Goal: Information Seeking & Learning: Learn about a topic

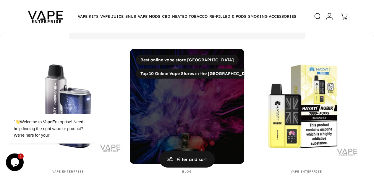
scroll to position [76, 0]
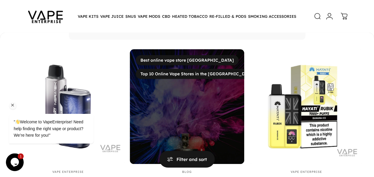
click at [62, 107] on div at bounding box center [59, 104] width 100 height 7
click at [63, 102] on div at bounding box center [59, 104] width 100 height 7
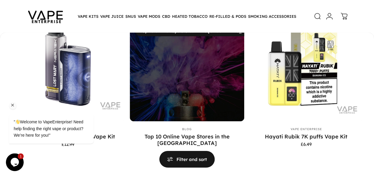
scroll to position [120, 0]
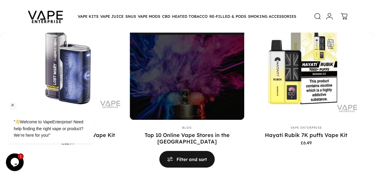
click at [46, 85] on div "" Welcome to VapeEnterprise! Need help finding the right vape or product? We’re…" at bounding box center [59, 104] width 106 height 90
click at [42, 81] on div "" Welcome to VapeEnterprise! Need help finding the right vape or product? We’re…" at bounding box center [59, 104] width 106 height 90
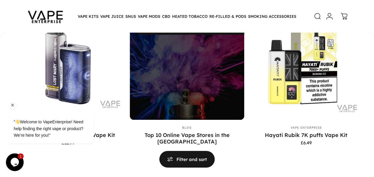
click at [42, 81] on div "" Welcome to VapeEnterprise! Need help finding the right vape or product? We’re…" at bounding box center [59, 104] width 106 height 90
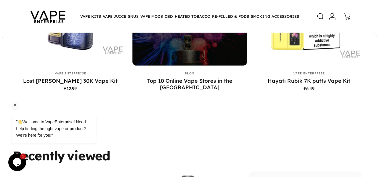
scroll to position [173, 0]
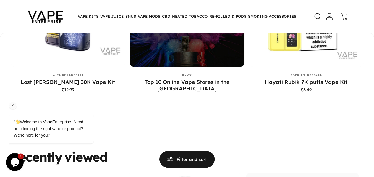
click at [56, 84] on div "" Welcome to VapeEnterprise! Need help finding the right vape or product? We’re…" at bounding box center [59, 104] width 106 height 90
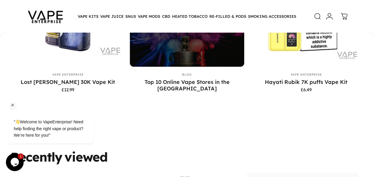
click at [51, 93] on div "" Welcome to VapeEnterprise! Need help finding the right vape or product? We’re…" at bounding box center [59, 104] width 106 height 90
click at [12, 104] on icon "Chat attention grabber" at bounding box center [12, 104] width 5 height 5
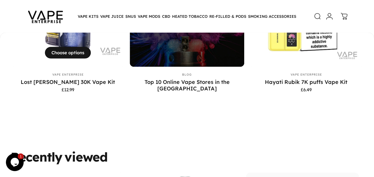
click at [48, 77] on div "Vendor: Vape Enterprise" at bounding box center [68, 74] width 114 height 7
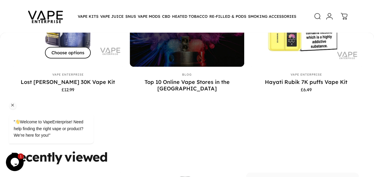
click at [51, 57] on span "Choose options" at bounding box center [67, 52] width 69 height 23
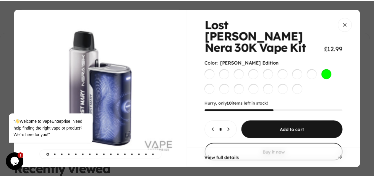
scroll to position [29, 0]
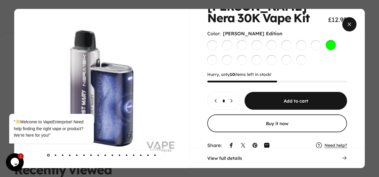
click at [350, 25] on span "Close" at bounding box center [348, 24] width 21 height 28
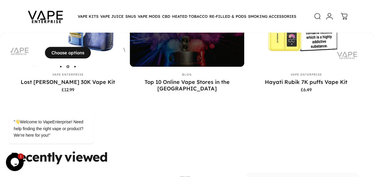
click at [59, 48] on img "Lost Mary Nera 30K Vape Kit" at bounding box center [90, 9] width 114 height 114
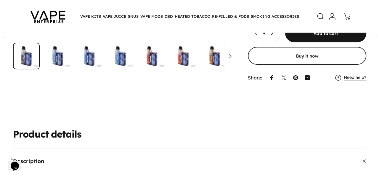
scroll to position [127, 0]
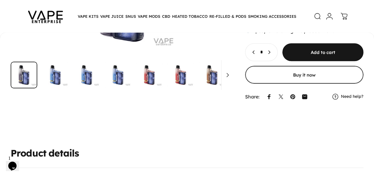
click at [343, 94] on link "Need help?" at bounding box center [352, 96] width 22 height 5
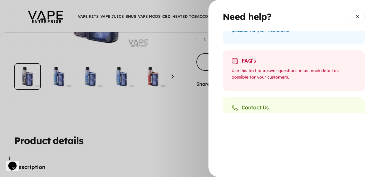
scroll to position [115, 0]
click at [264, 65] on div "FAQ’s Use this text to answer questions in as much detail as possible for your …" at bounding box center [293, 70] width 142 height 41
click at [241, 63] on div "FAQ’s" at bounding box center [293, 60] width 124 height 7
click at [251, 71] on p "Use this text to answer questions in as much detail as possible for your custom…" at bounding box center [293, 73] width 124 height 13
click at [285, 80] on div "Use this text to answer questions in as much detail as possible for your custom…" at bounding box center [293, 75] width 124 height 17
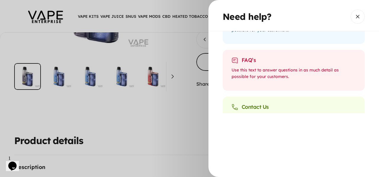
click at [290, 67] on p "Use this text to answer questions in as much detail as possible for your custom…" at bounding box center [293, 73] width 124 height 13
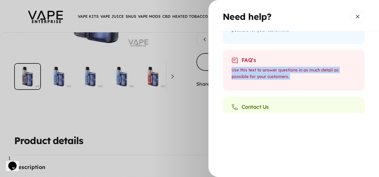
click at [290, 67] on p "Use this text to answer questions in as much detail as possible for your custom…" at bounding box center [293, 73] width 124 height 13
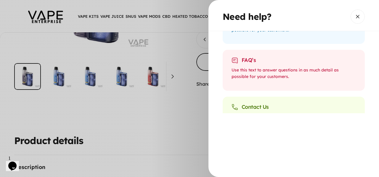
drag, startPoint x: 290, startPoint y: 67, endPoint x: 266, endPoint y: 63, distance: 23.8
click at [266, 63] on div "FAQ’s" at bounding box center [293, 60] width 124 height 7
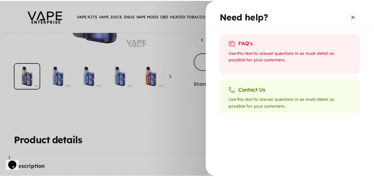
scroll to position [148, 0]
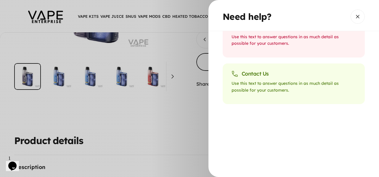
click at [14, 161] on icon "Chat widget" at bounding box center [12, 165] width 8 height 9
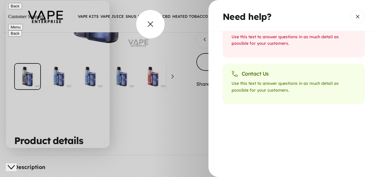
click at [153, 27] on overlay-element "Need help?" at bounding box center [189, 88] width 379 height 177
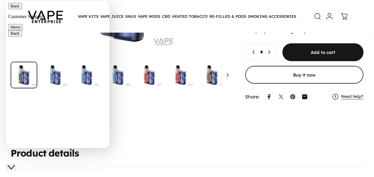
scroll to position [0, 175]
click at [135, 6] on header "Vape Enterprise VAPE KITS VAPE KITS DISPOSABLE ALTERNATIVES ADVANCED (SUB-OHM) …" at bounding box center [187, 16] width 374 height 32
click at [179, 49] on div "**********" at bounding box center [187, 24] width 353 height 158
click at [18, 9] on button "Back" at bounding box center [15, 6] width 14 height 6
click at [13, 163] on icon "Close Chat This icon closes the chat window." at bounding box center [11, 166] width 7 height 7
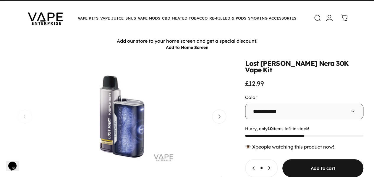
scroll to position [8, 0]
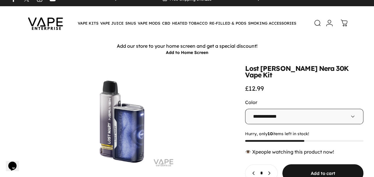
click at [319, 68] on animate-element "Nera" at bounding box center [326, 68] width 15 height 7
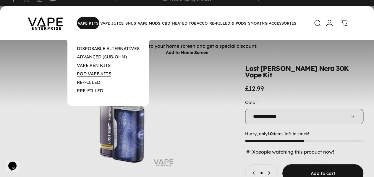
click at [96, 74] on link "POD VAPE KITS" at bounding box center [94, 74] width 34 height 6
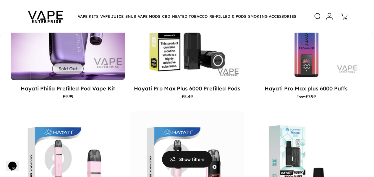
scroll to position [1064, 0]
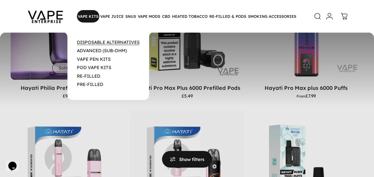
click at [81, 41] on link "DISPOSABLE ALTERNATIVES" at bounding box center [108, 42] width 63 height 6
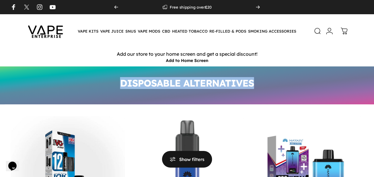
drag, startPoint x: 119, startPoint y: 80, endPoint x: 263, endPoint y: 82, distance: 144.0
click at [263, 82] on div "DISPOSABLE ALTERNATIVES" at bounding box center [187, 85] width 374 height 38
copy h1 "DISPOSABLE ALTERNATIVES"
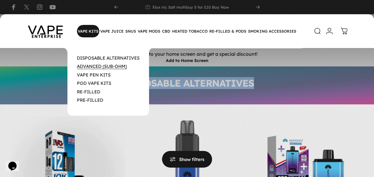
click at [92, 67] on link "ADVANCED (SUB-OHM)" at bounding box center [102, 66] width 50 height 6
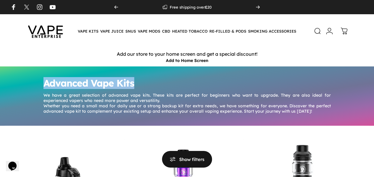
drag, startPoint x: 43, startPoint y: 82, endPoint x: 136, endPoint y: 82, distance: 92.9
click at [136, 82] on h1 "Advanced Vape Kits" at bounding box center [186, 82] width 287 height 9
copy h1 "Advanced Vape Kits"
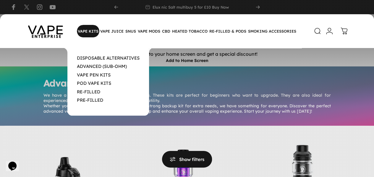
click at [91, 28] on magnet-element "VAPE KITS VAPE KITS" at bounding box center [88, 31] width 22 height 12
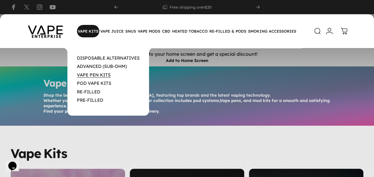
click at [94, 77] on link "VAPE PEN KITS" at bounding box center [94, 75] width 34 height 6
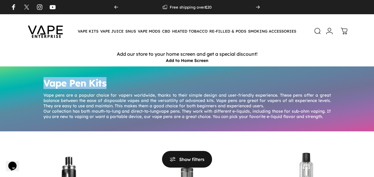
drag, startPoint x: 46, startPoint y: 83, endPoint x: 106, endPoint y: 78, distance: 60.8
click at [106, 78] on h1 "Vape Pen Kits" at bounding box center [186, 82] width 287 height 9
copy h1 "Vape Pen Kits"
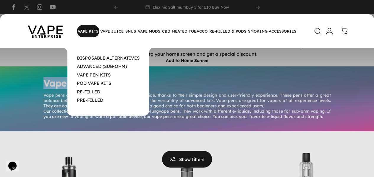
click at [97, 84] on link "POD VAPE KITS" at bounding box center [94, 83] width 34 height 6
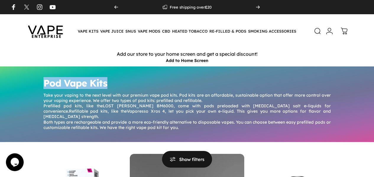
drag, startPoint x: 44, startPoint y: 82, endPoint x: 107, endPoint y: 83, distance: 63.0
click at [107, 83] on h1 "Pod Vape Kits" at bounding box center [186, 82] width 287 height 9
copy h1 "Pod Vape Kits"
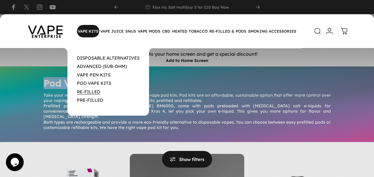
click at [94, 93] on link "RE-FILLED" at bounding box center [88, 92] width 23 height 6
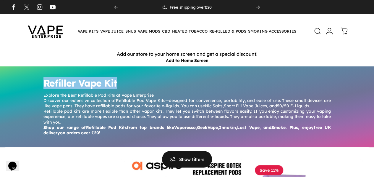
drag, startPoint x: 45, startPoint y: 82, endPoint x: 127, endPoint y: 86, distance: 82.0
click at [127, 86] on h1 "Refiller Vape Kit" at bounding box center [186, 82] width 287 height 9
copy h1 "Refiller Vape Kit"
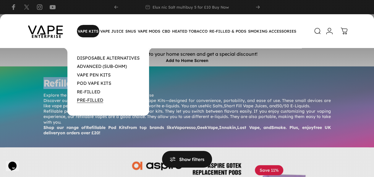
click at [93, 101] on link "PRE-FILLED" at bounding box center [90, 100] width 26 height 6
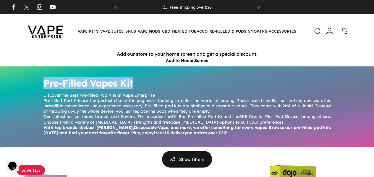
drag, startPoint x: 44, startPoint y: 82, endPoint x: 138, endPoint y: 84, distance: 94.4
click at [138, 84] on h1 "Pre-Filled Vapes Kit" at bounding box center [186, 82] width 287 height 9
copy h1 "Pre-Filled Vapes Kit"
